Goal: Task Accomplishment & Management: Use online tool/utility

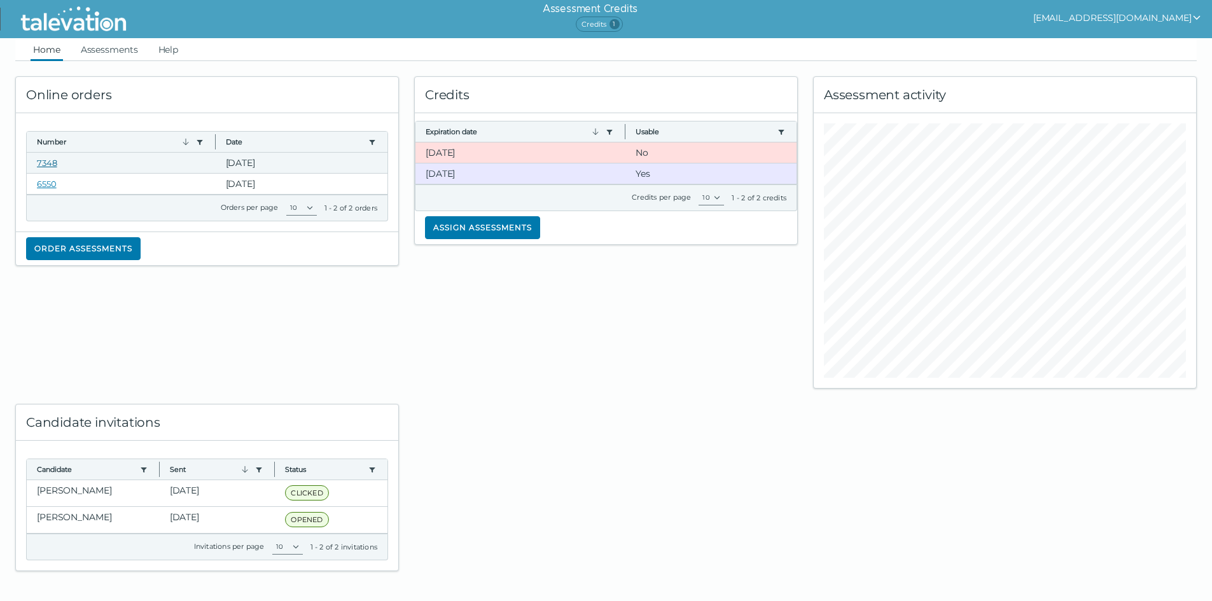
click at [38, 165] on link "7348" at bounding box center [47, 163] width 20 height 10
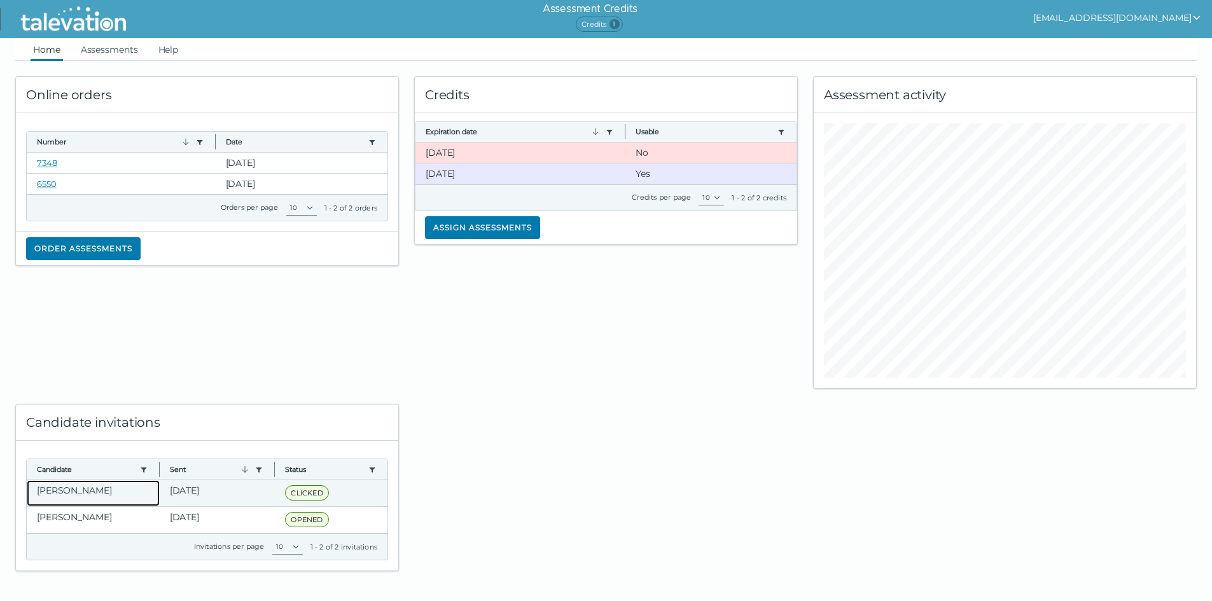
click at [104, 493] on clr-dg-cell "Varghese, Samuel" at bounding box center [93, 493] width 133 height 26
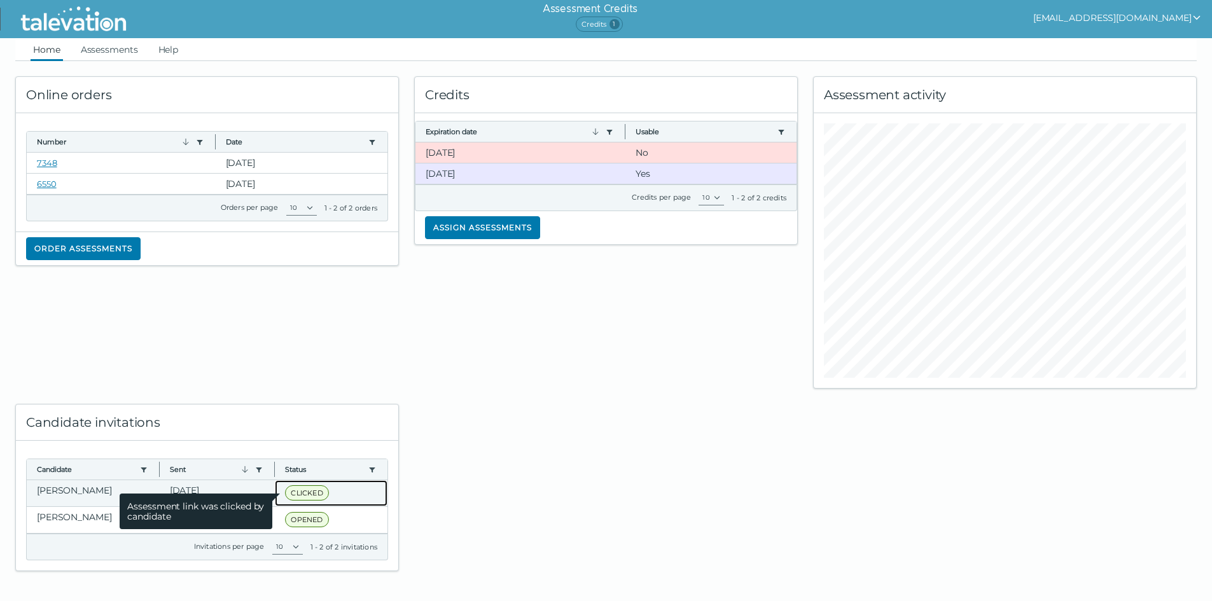
click at [308, 491] on span "CLICKED" at bounding box center [306, 493] width 43 height 15
click at [318, 503] on clr-dg-cell "CLICKED Assessment link was clicked by candidate" at bounding box center [331, 493] width 113 height 26
click at [325, 498] on div "CLICKED Assessment link was clicked by candidate" at bounding box center [308, 494] width 47 height 16
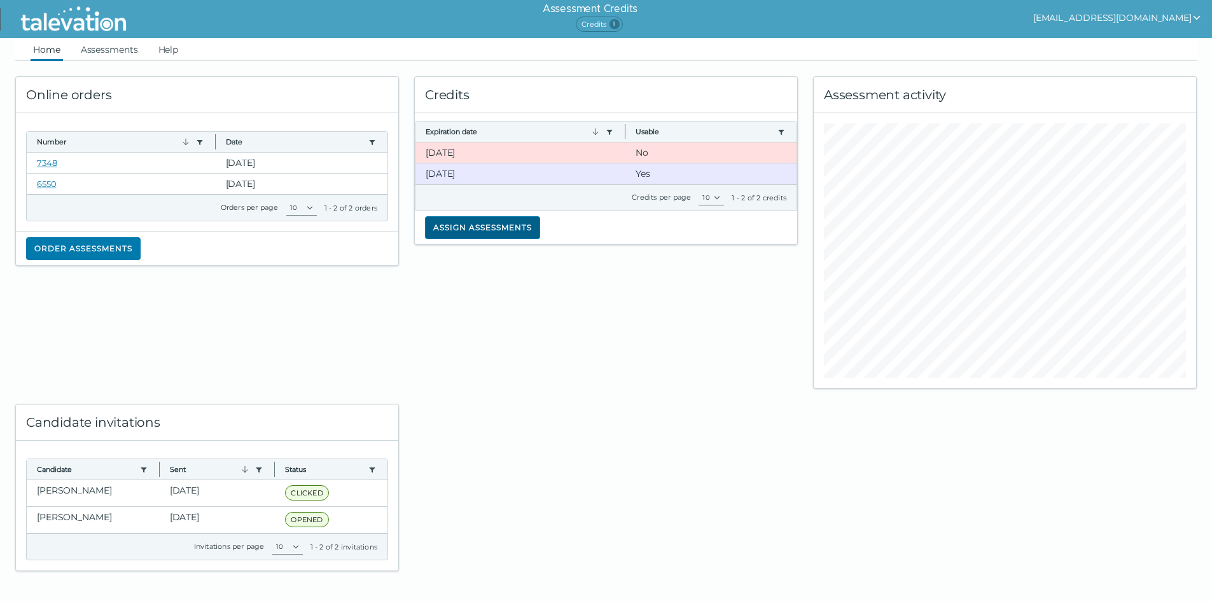
click at [522, 232] on button "Assign assessments" at bounding box center [482, 227] width 115 height 23
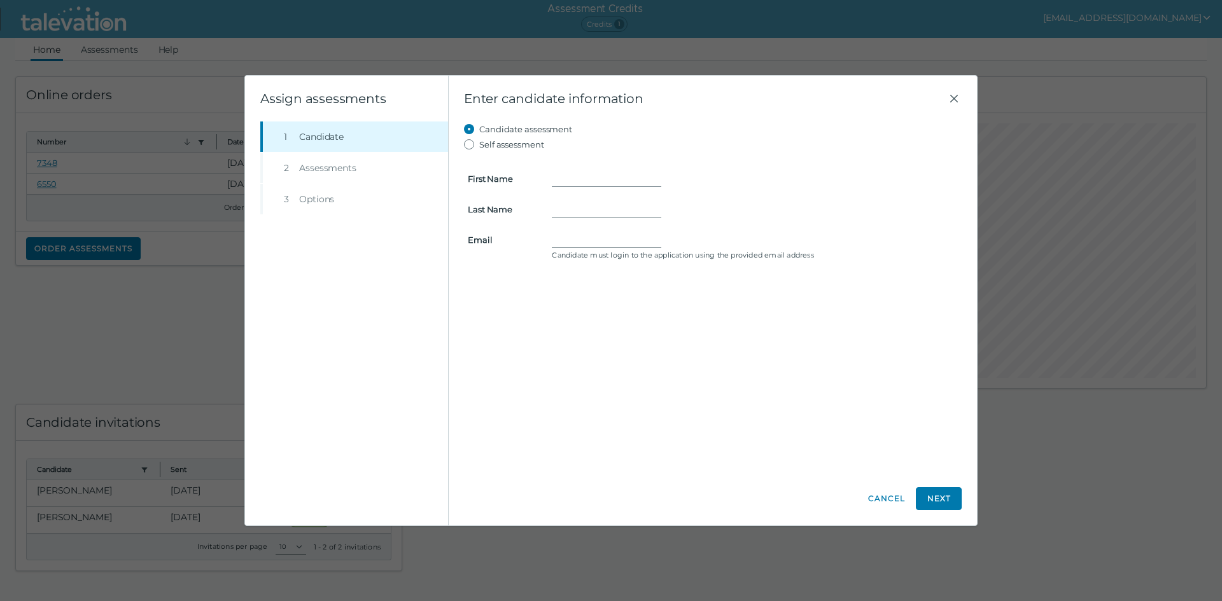
click at [503, 148] on label "Self assessment" at bounding box center [511, 144] width 65 height 15
click at [479, 148] on input "Self assessment" at bounding box center [471, 144] width 15 height 15
radio input "true"
type input "Samuel"
type input "Varghese"
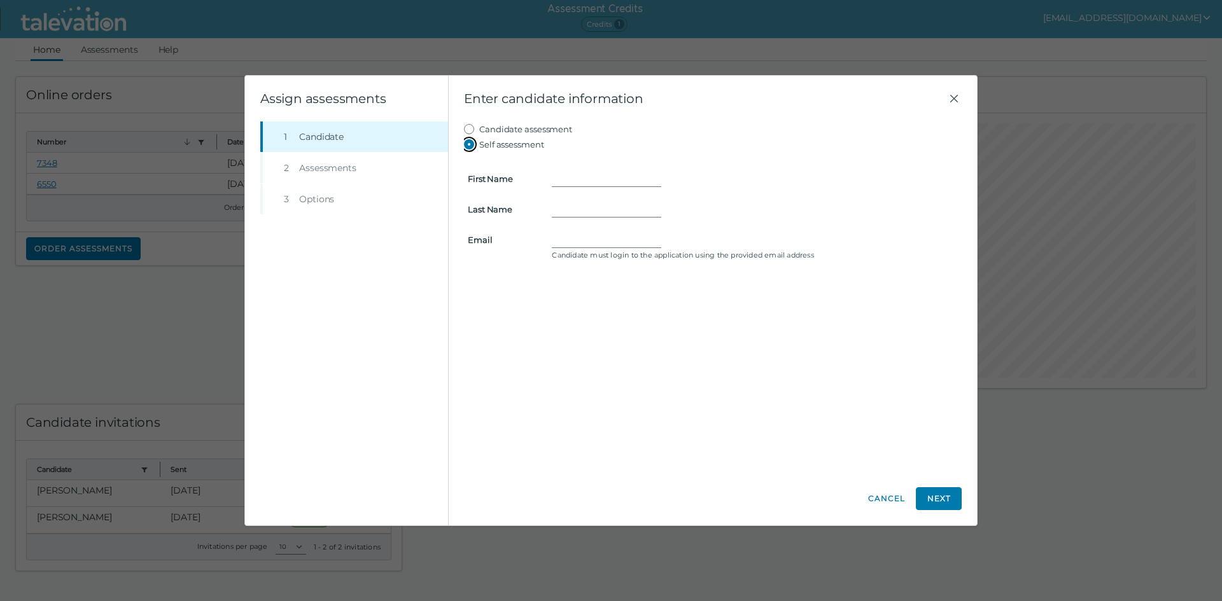
type input "samuelthomas389@gmail.com"
click at [936, 503] on button "Next" at bounding box center [939, 498] width 46 height 23
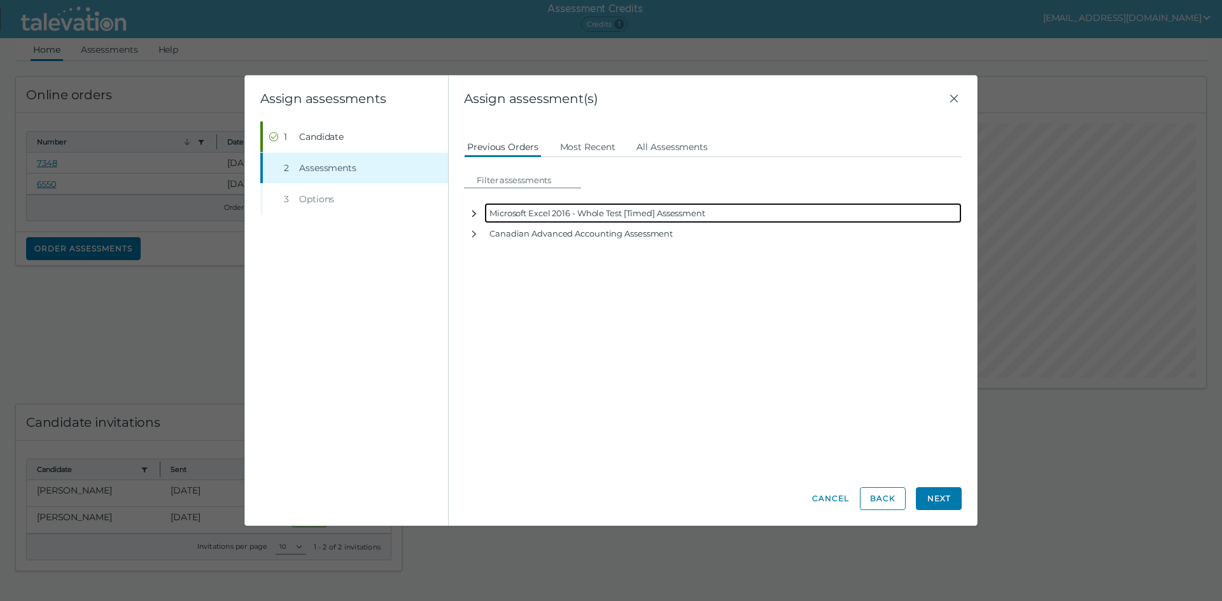
click at [474, 212] on icon "button" at bounding box center [474, 214] width 4 height 7
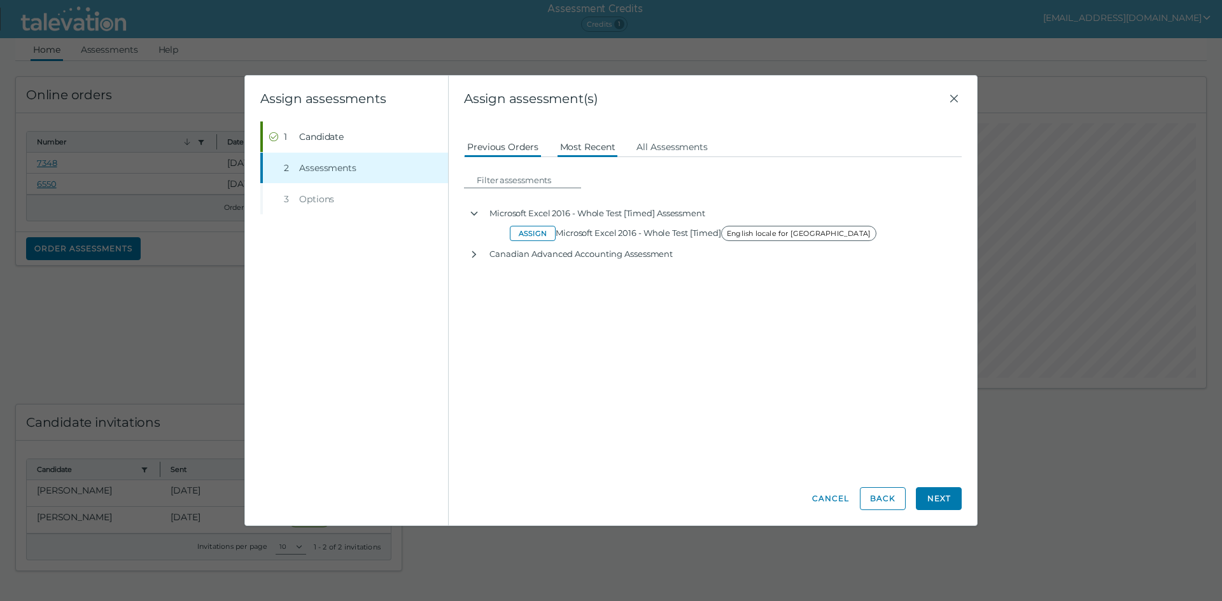
click at [585, 144] on button "Most Recent" at bounding box center [588, 146] width 62 height 23
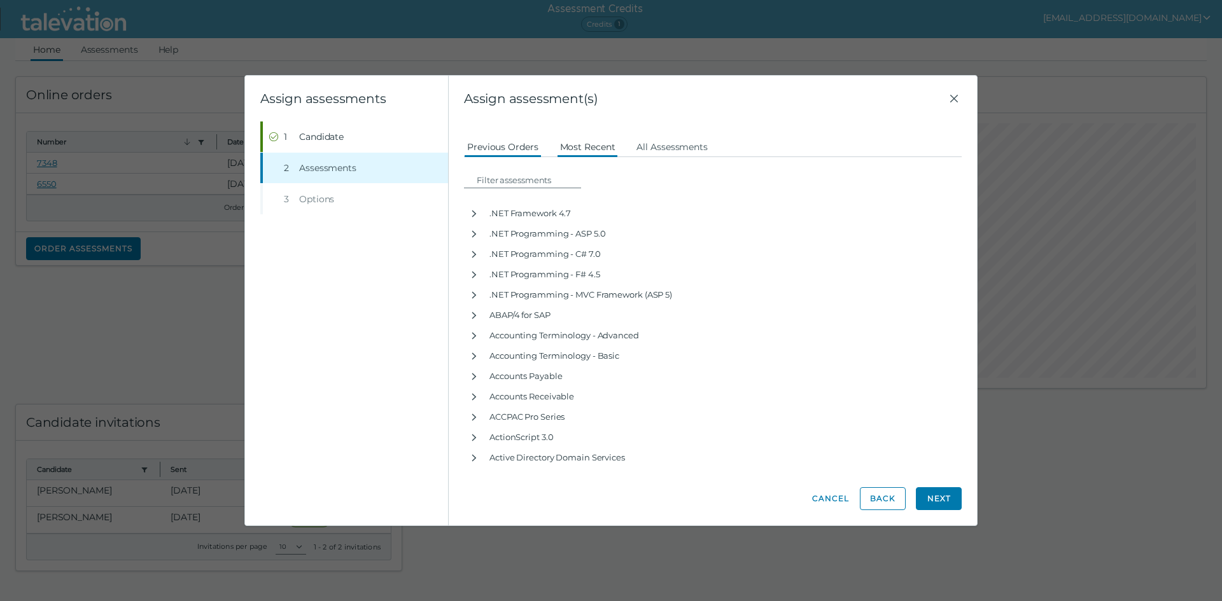
click at [510, 150] on button "Previous Orders" at bounding box center [503, 146] width 78 height 23
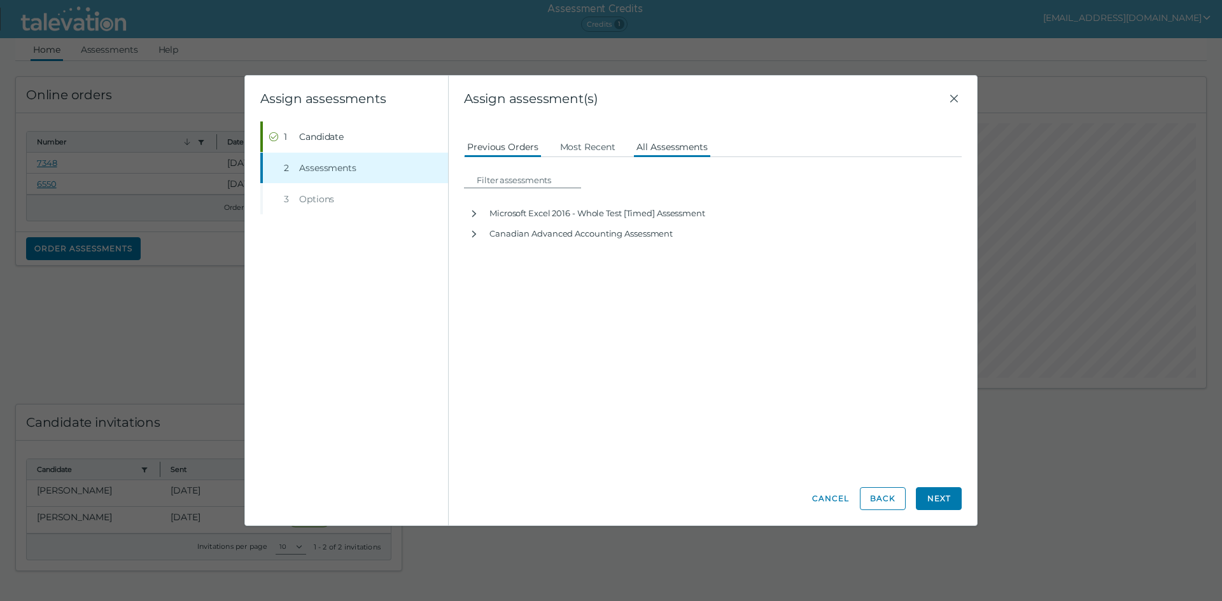
click at [680, 152] on button "All Assessments" at bounding box center [672, 146] width 78 height 23
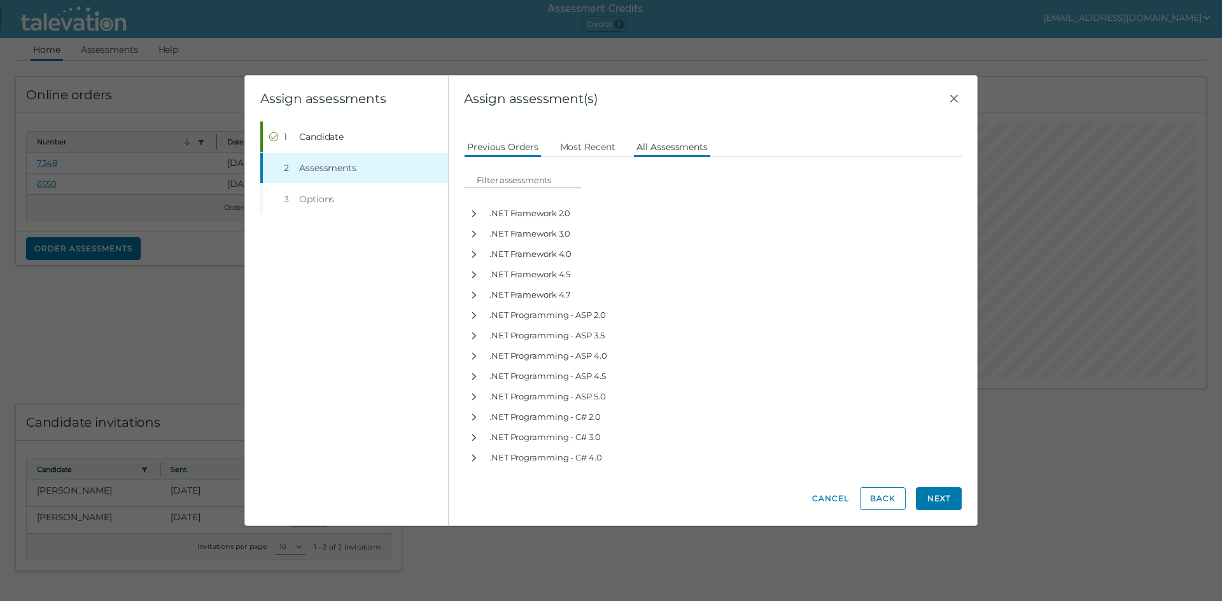
click at [517, 148] on button "Previous Orders" at bounding box center [503, 146] width 78 height 23
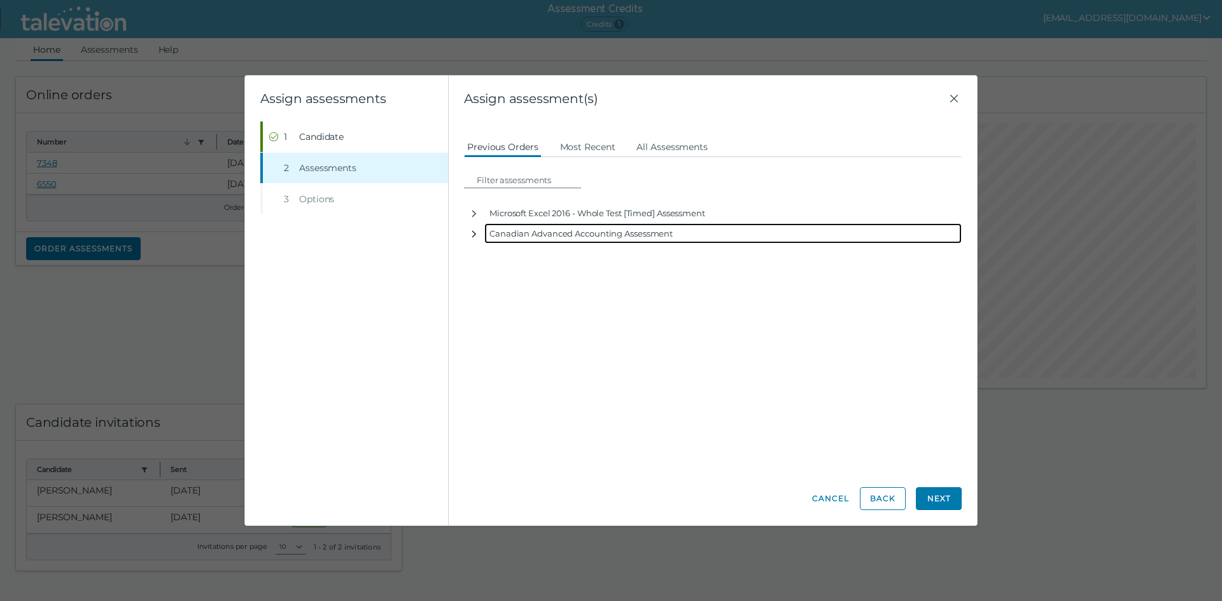
click at [473, 231] on icon "button" at bounding box center [474, 234] width 4 height 7
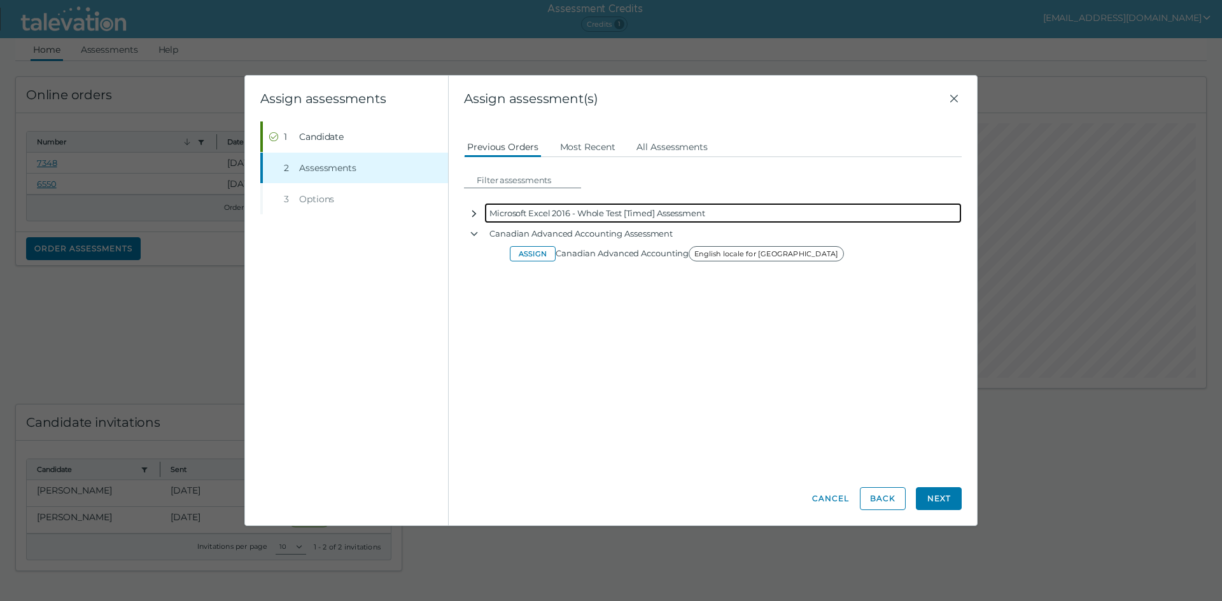
click at [476, 216] on icon "button" at bounding box center [474, 214] width 10 height 10
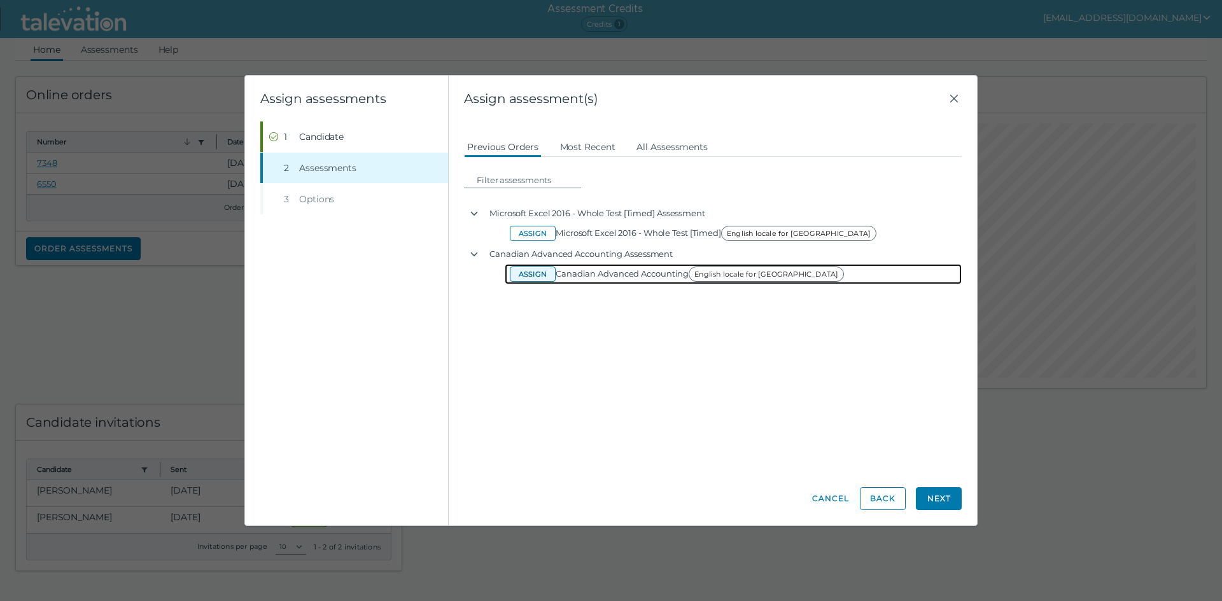
click at [534, 272] on button "Assign" at bounding box center [533, 274] width 46 height 15
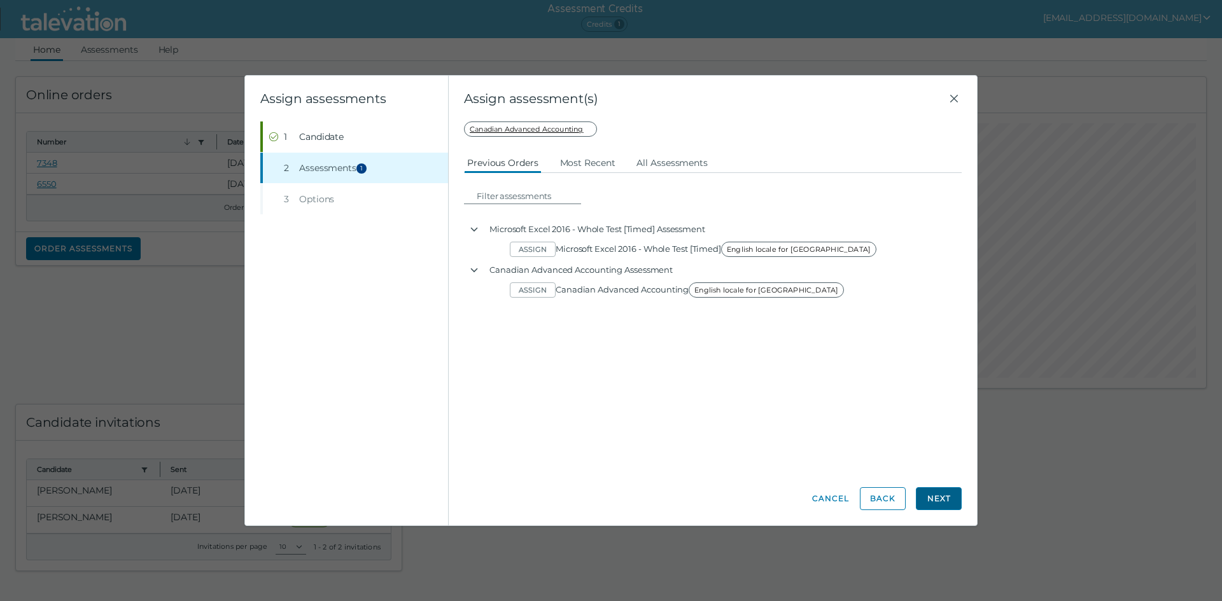
click at [931, 499] on button "Next" at bounding box center [939, 498] width 46 height 23
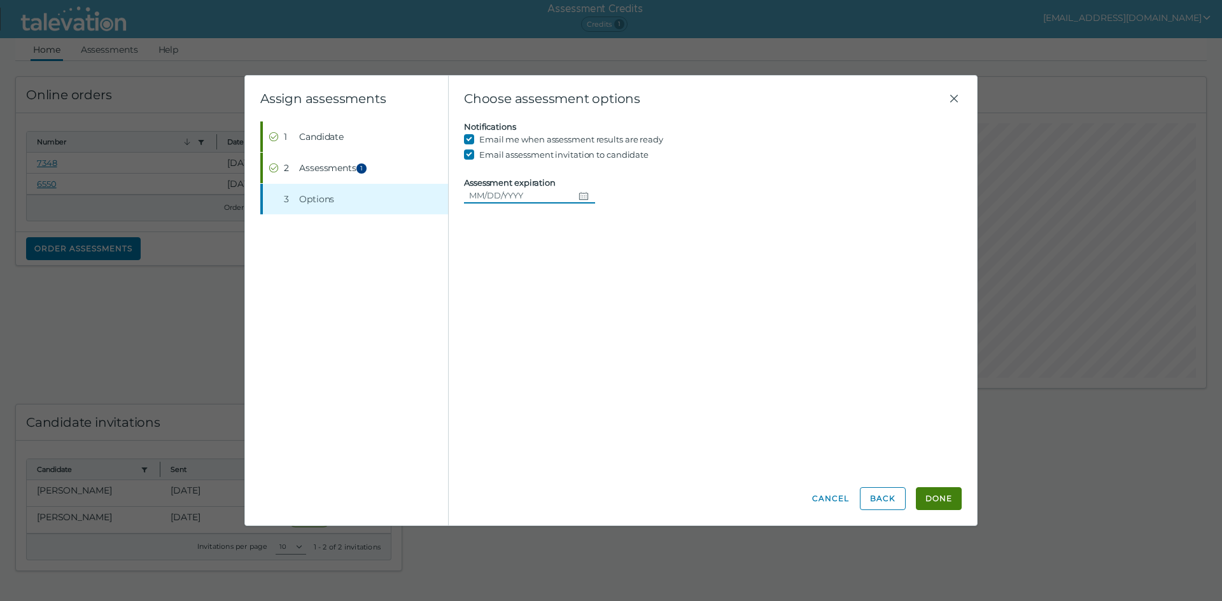
click at [573, 192] on button "Choose date" at bounding box center [584, 195] width 22 height 15
click at [629, 235] on button "Next month" at bounding box center [623, 229] width 23 height 23
click at [619, 281] on button "6" at bounding box center [623, 274] width 23 height 23
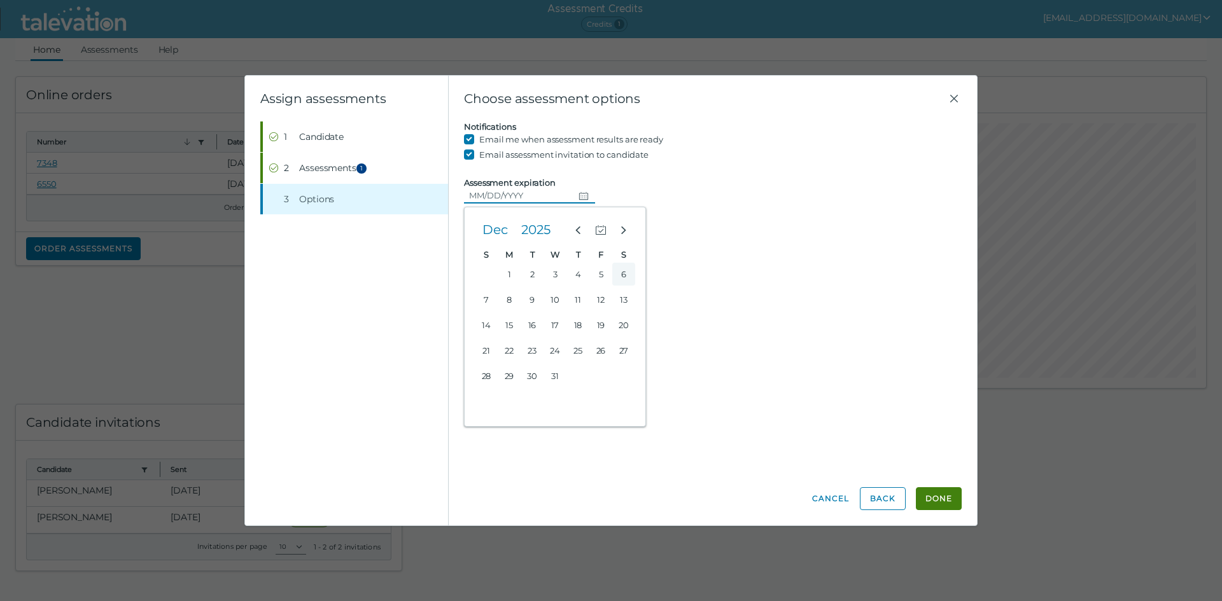
type input "12/06/2025"
click at [930, 498] on button "Done" at bounding box center [939, 498] width 46 height 23
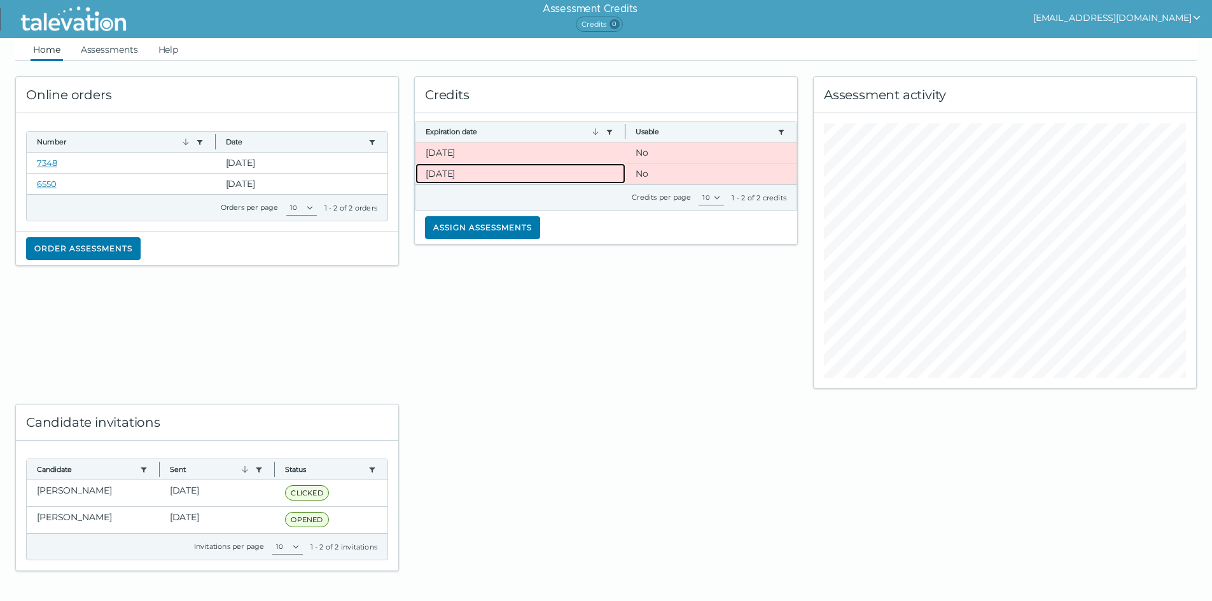
click at [608, 174] on clr-dg-cell "11-1-2025" at bounding box center [521, 174] width 210 height 20
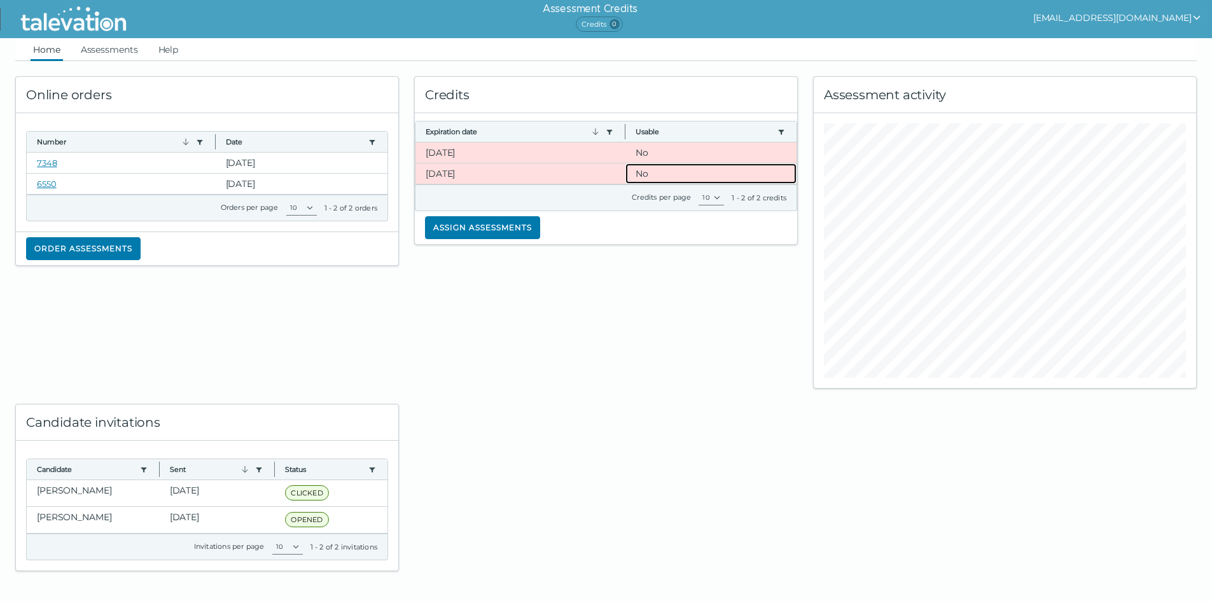
click at [663, 169] on clr-dg-cell "No" at bounding box center [711, 174] width 171 height 20
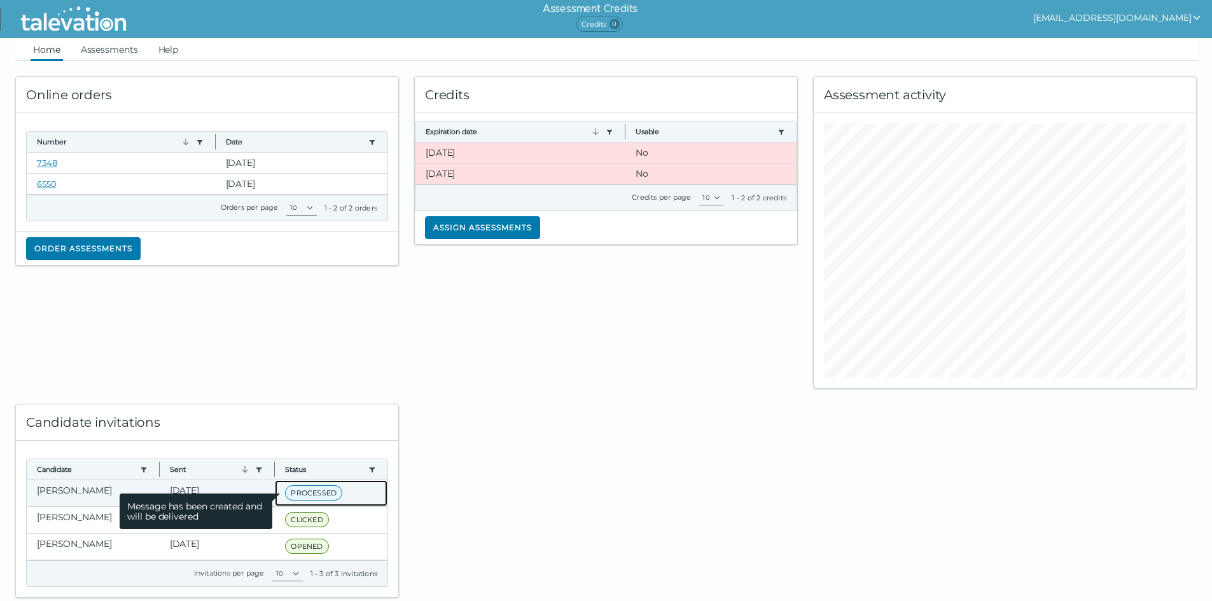
click at [334, 495] on span "PROCESSED" at bounding box center [313, 493] width 57 height 15
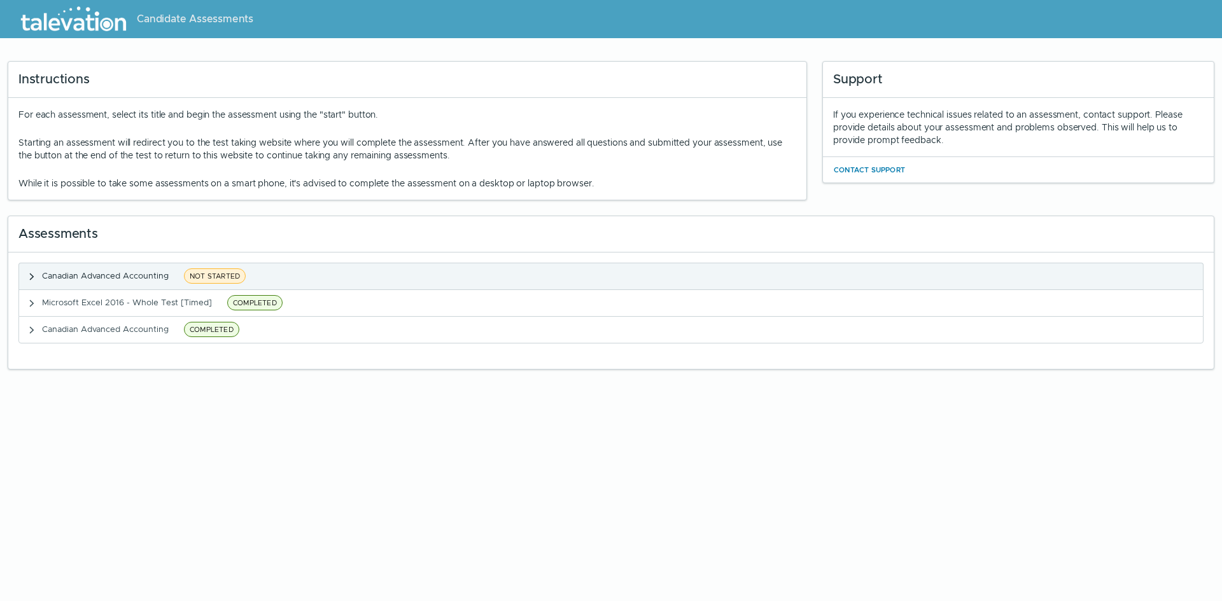
click at [33, 274] on icon "button" at bounding box center [32, 277] width 10 height 10
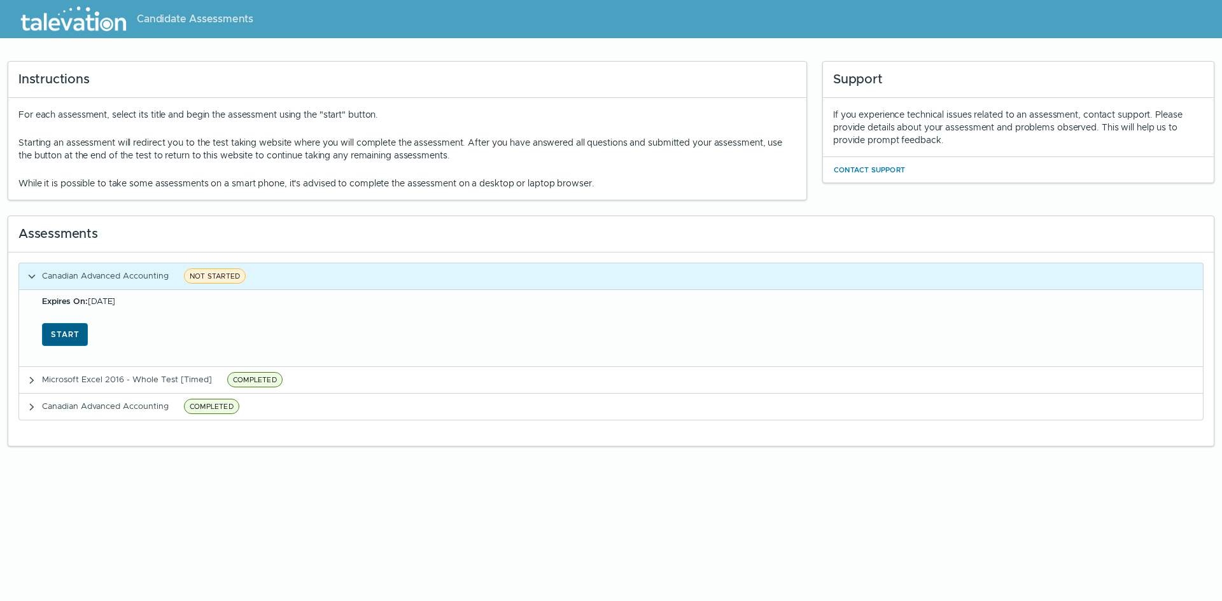
click at [62, 336] on button "Start" at bounding box center [65, 334] width 46 height 23
